Goal: Task Accomplishment & Management: Manage account settings

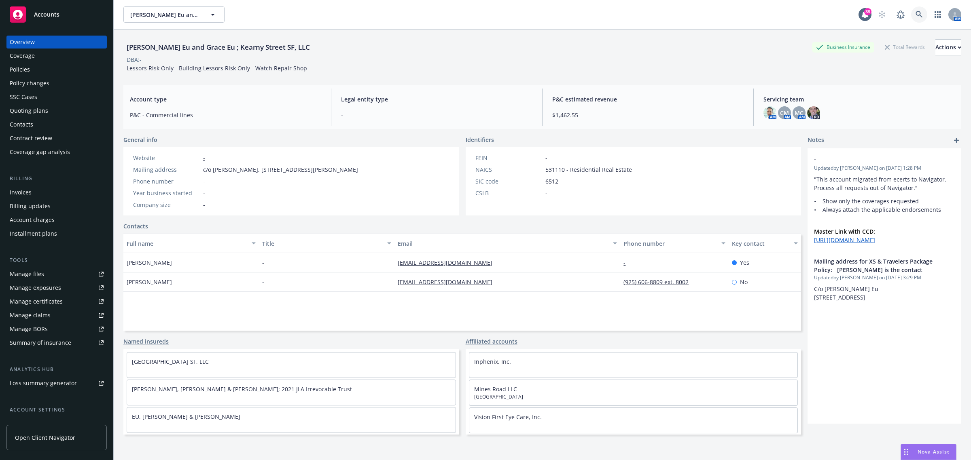
click at [911, 14] on link at bounding box center [919, 14] width 16 height 16
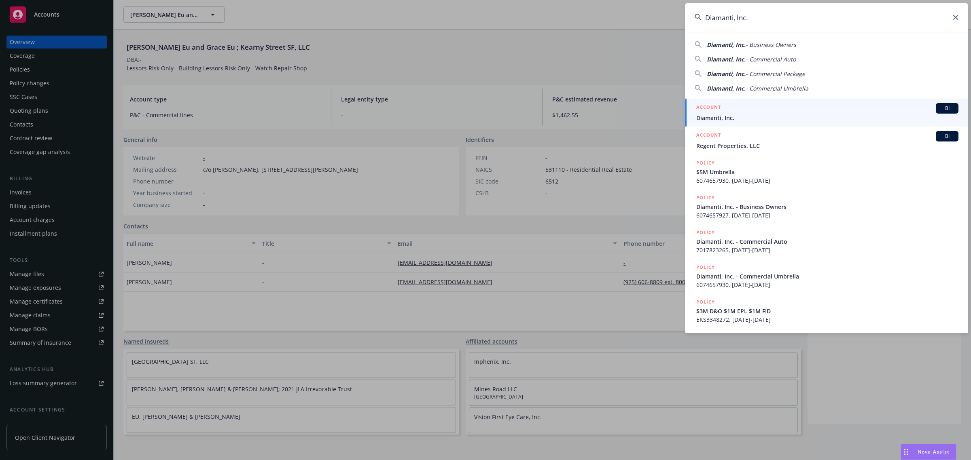
type input "Diamanti, Inc."
click at [719, 108] on h5 "ACCOUNT" at bounding box center [708, 108] width 25 height 10
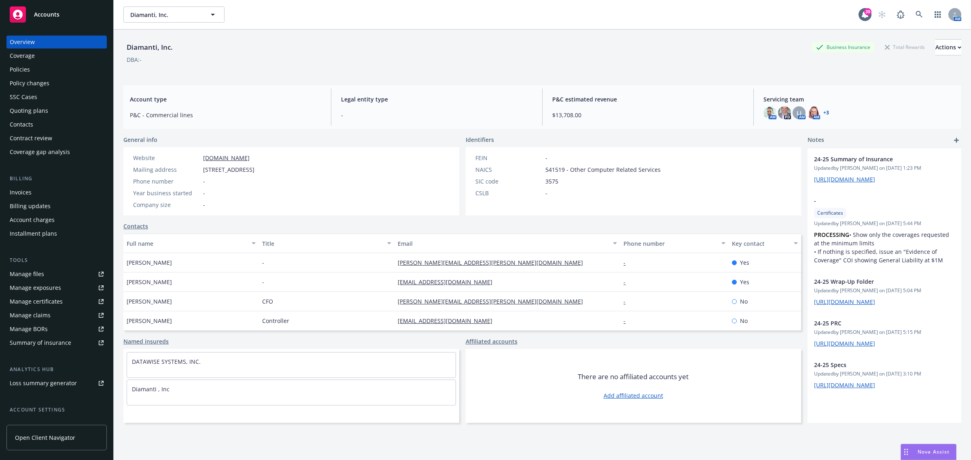
click at [25, 72] on div "Policies" at bounding box center [20, 69] width 20 height 13
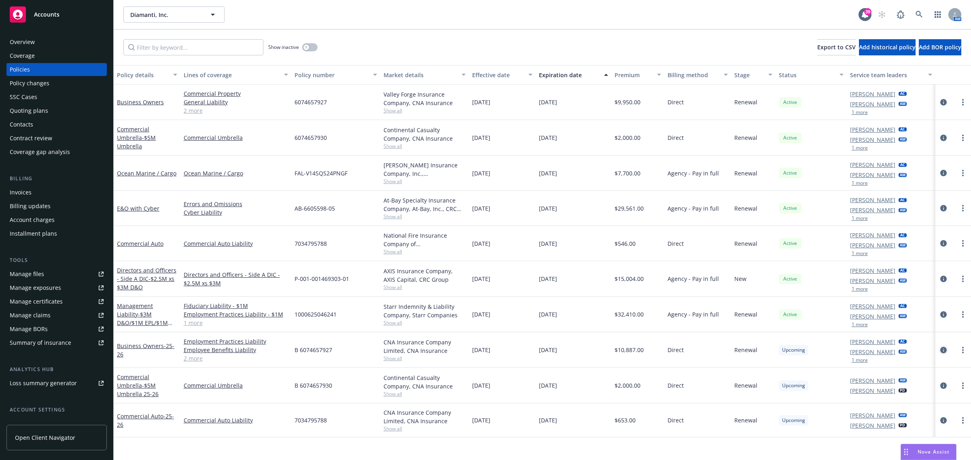
click at [942, 348] on icon "circleInformation" at bounding box center [943, 350] width 6 height 6
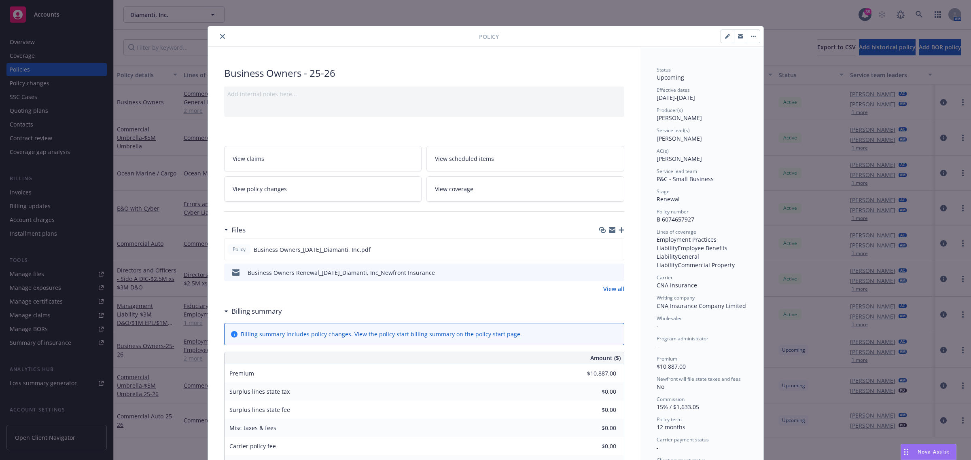
click at [220, 36] on icon "close" at bounding box center [222, 36] width 5 height 5
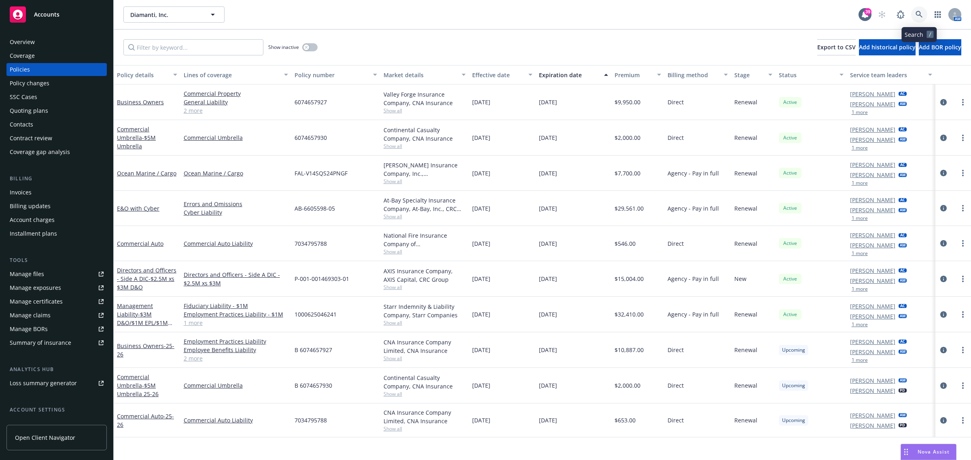
click at [923, 15] on link at bounding box center [919, 14] width 16 height 16
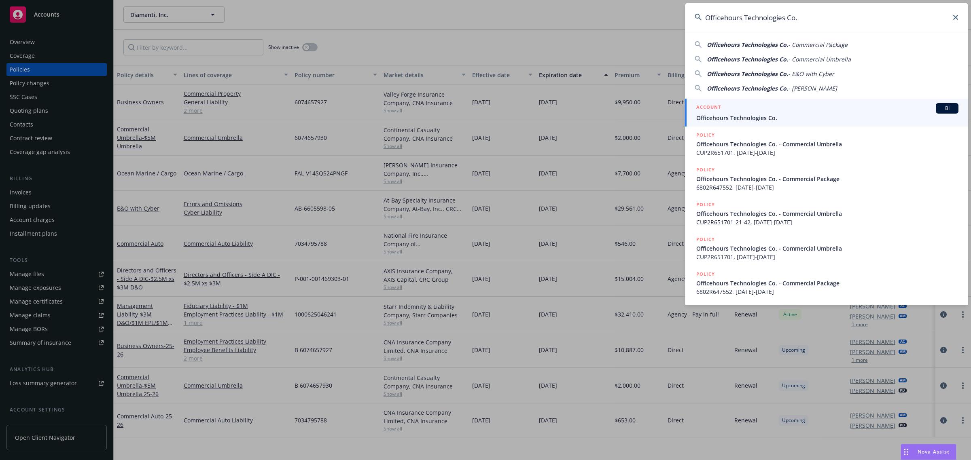
type input "Officehours Technologies Co."
click at [769, 114] on span "Officehours Technologies Co." at bounding box center [827, 118] width 262 height 8
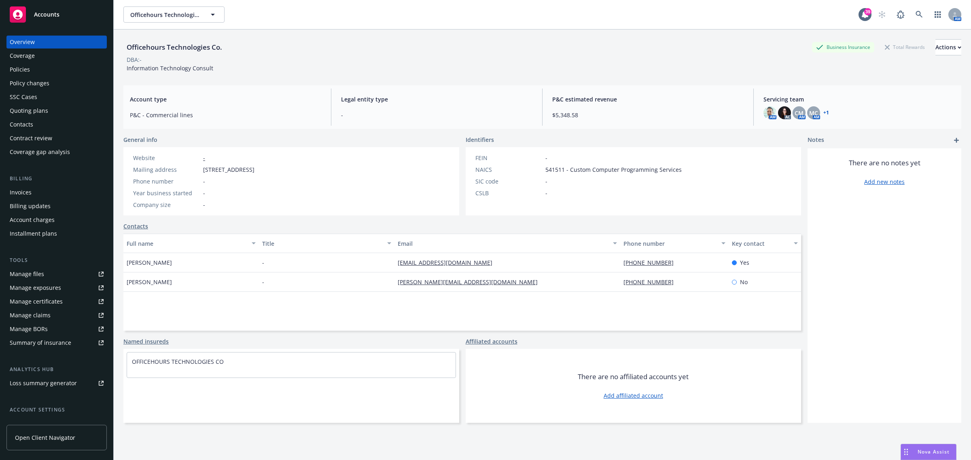
click at [37, 70] on div "Policies" at bounding box center [57, 69] width 94 height 13
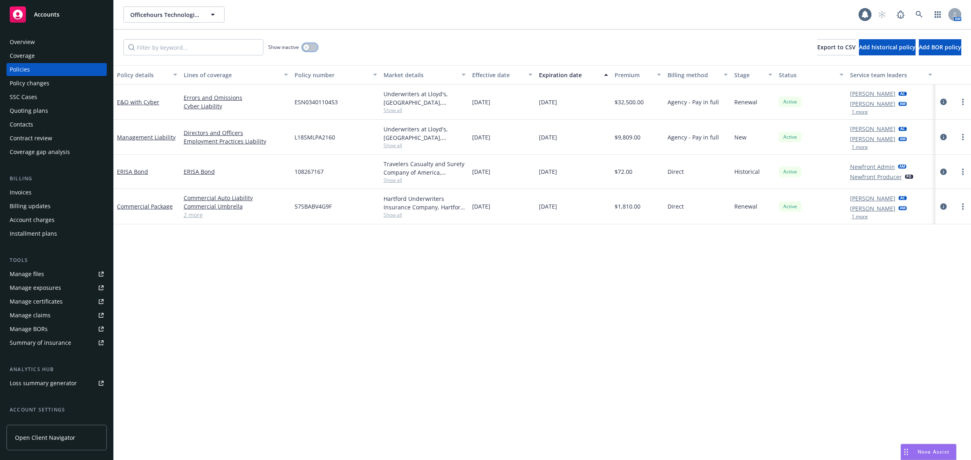
click at [308, 51] on button "button" at bounding box center [309, 47] width 15 height 8
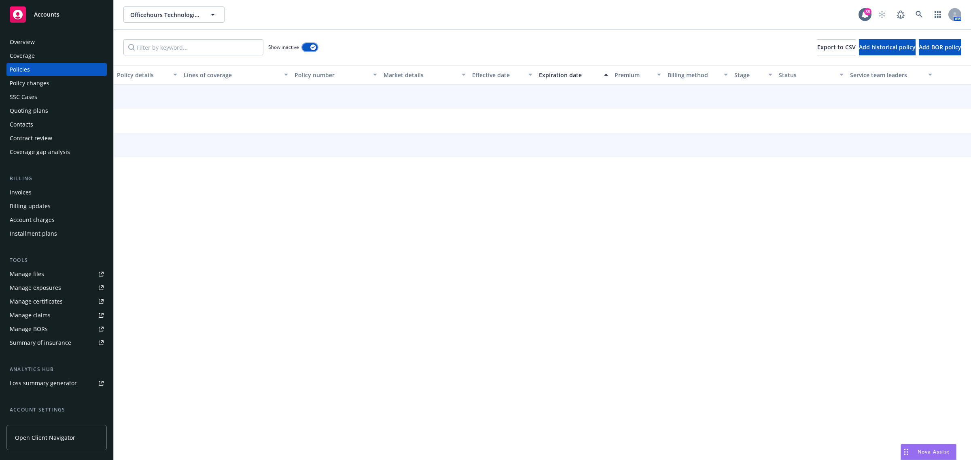
click at [308, 51] on button "button" at bounding box center [309, 47] width 15 height 8
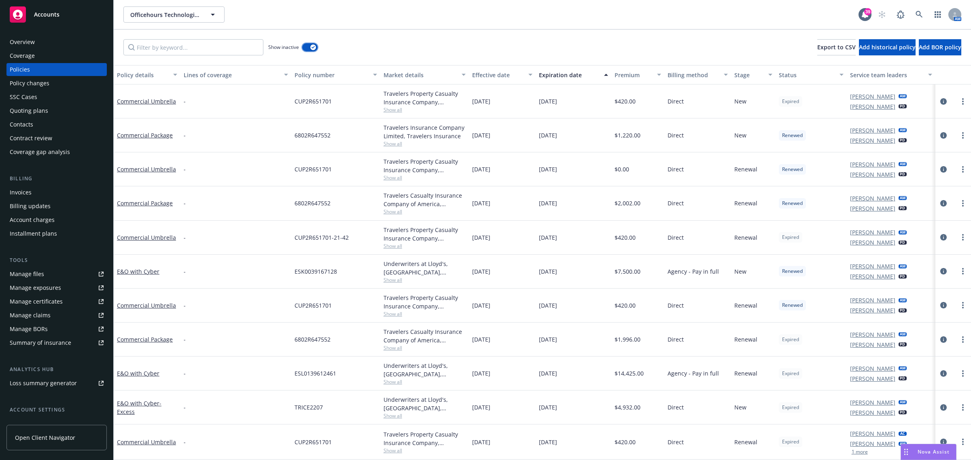
click at [308, 51] on button "button" at bounding box center [309, 47] width 15 height 8
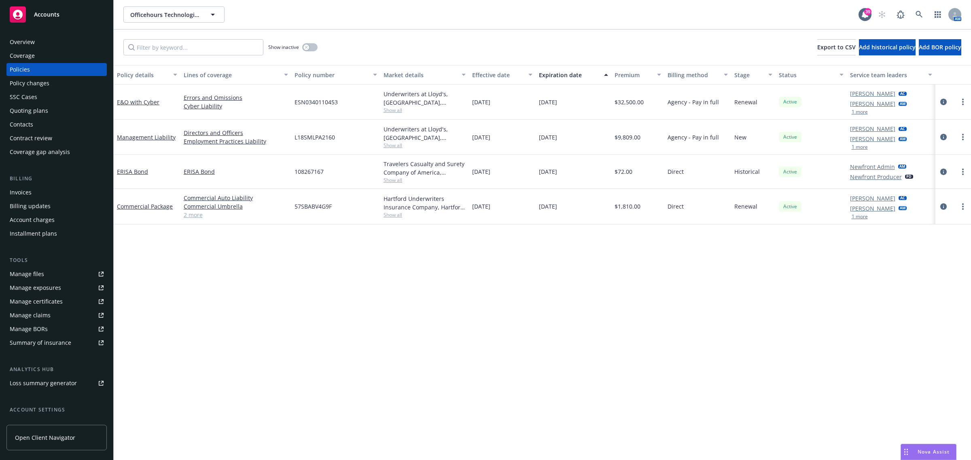
click at [399, 217] on span "Show all" at bounding box center [424, 215] width 83 height 7
click at [191, 217] on link "2 more" at bounding box center [236, 215] width 104 height 8
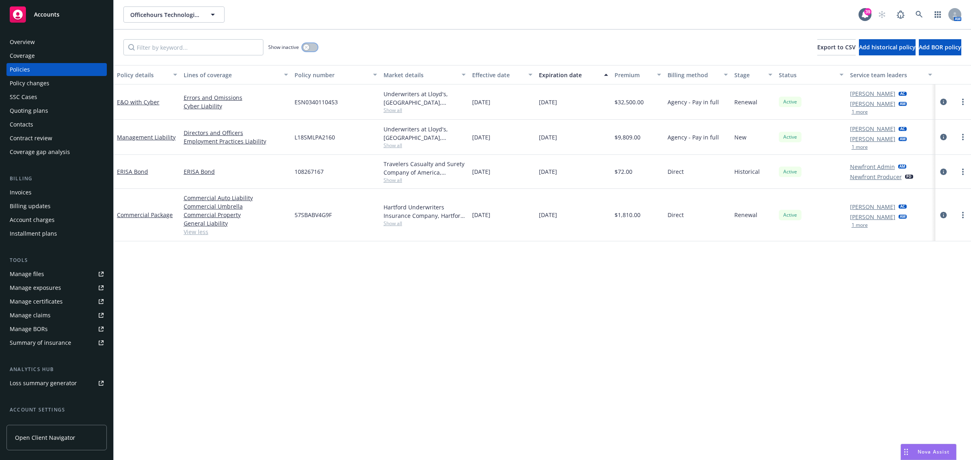
click at [310, 46] on button "button" at bounding box center [309, 47] width 15 height 8
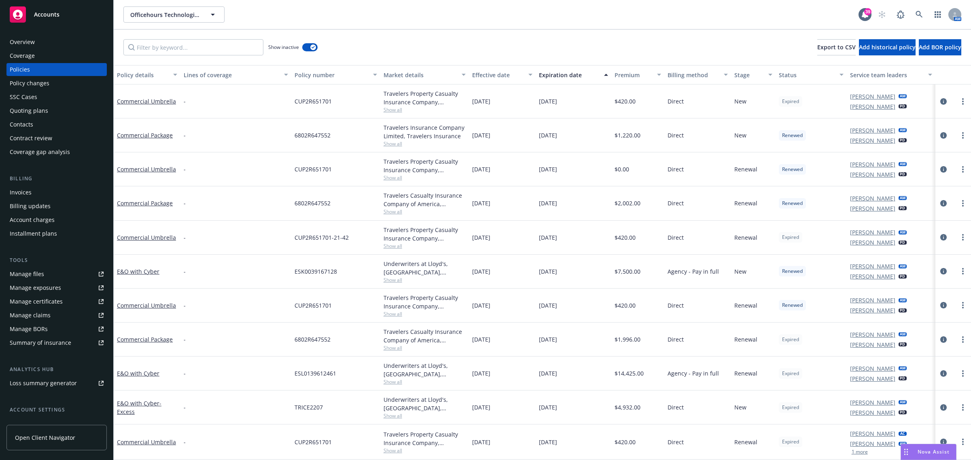
click at [497, 72] on div "Effective date" at bounding box center [497, 75] width 51 height 8
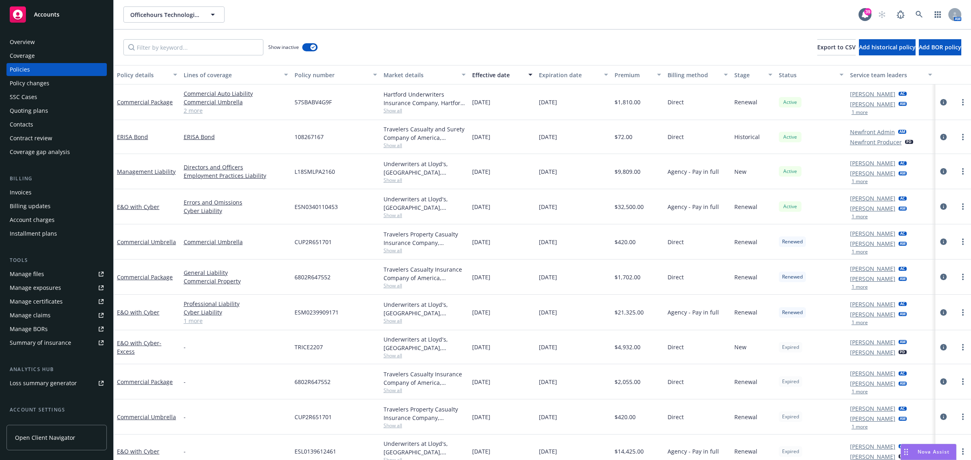
click at [497, 72] on div "Effective date" at bounding box center [497, 75] width 51 height 8
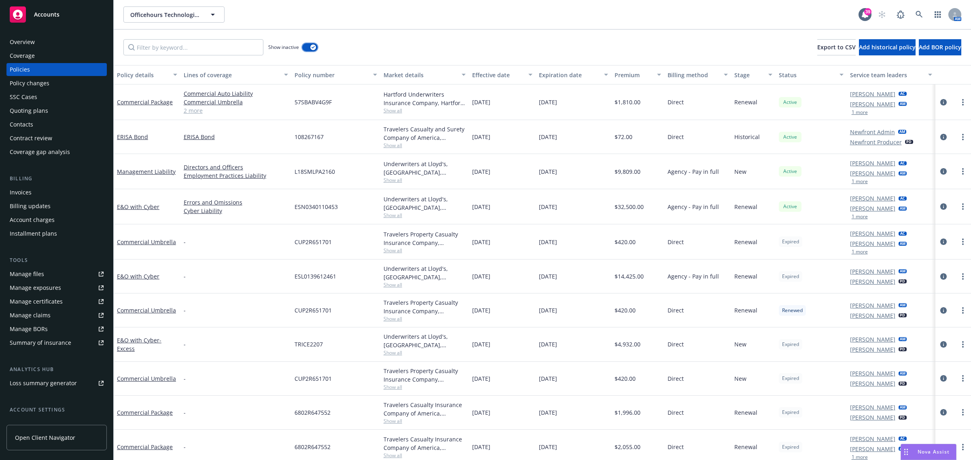
click at [309, 45] on button "button" at bounding box center [309, 47] width 15 height 8
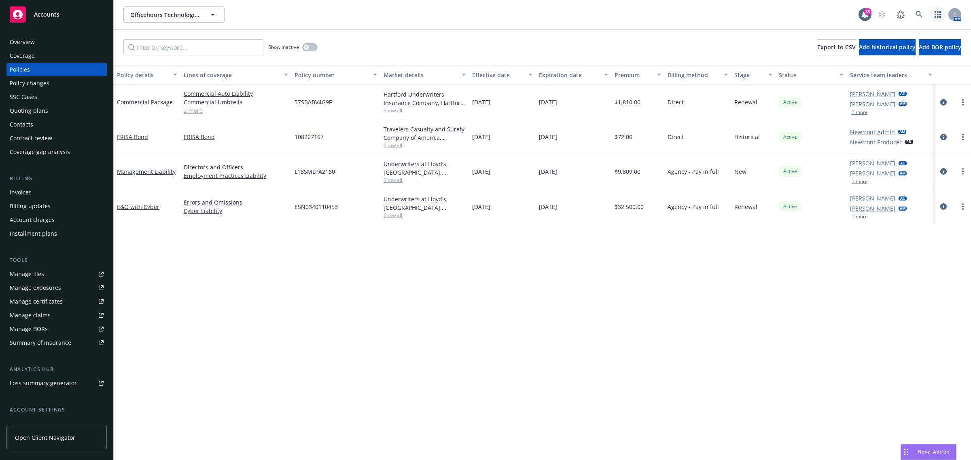
click at [931, 17] on link "button" at bounding box center [937, 14] width 16 height 16
